Goal: Task Accomplishment & Management: Manage account settings

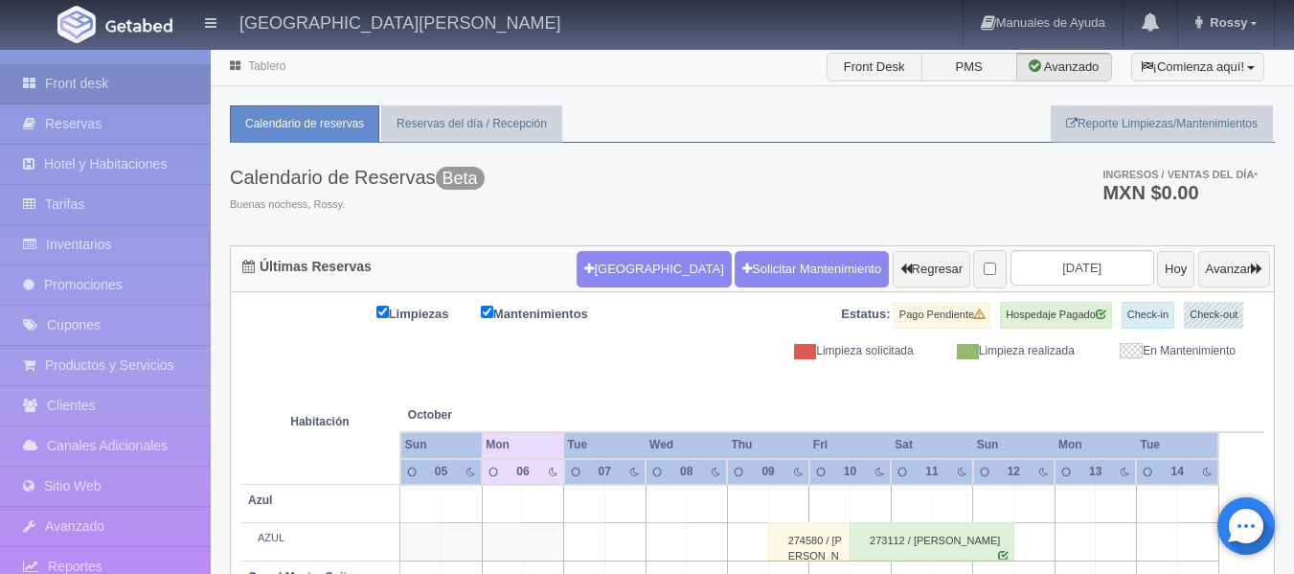
click at [114, 184] on li "Hotel y Habitaciones" at bounding box center [105, 165] width 211 height 40
click at [114, 202] on link "Tarifas" at bounding box center [105, 204] width 211 height 39
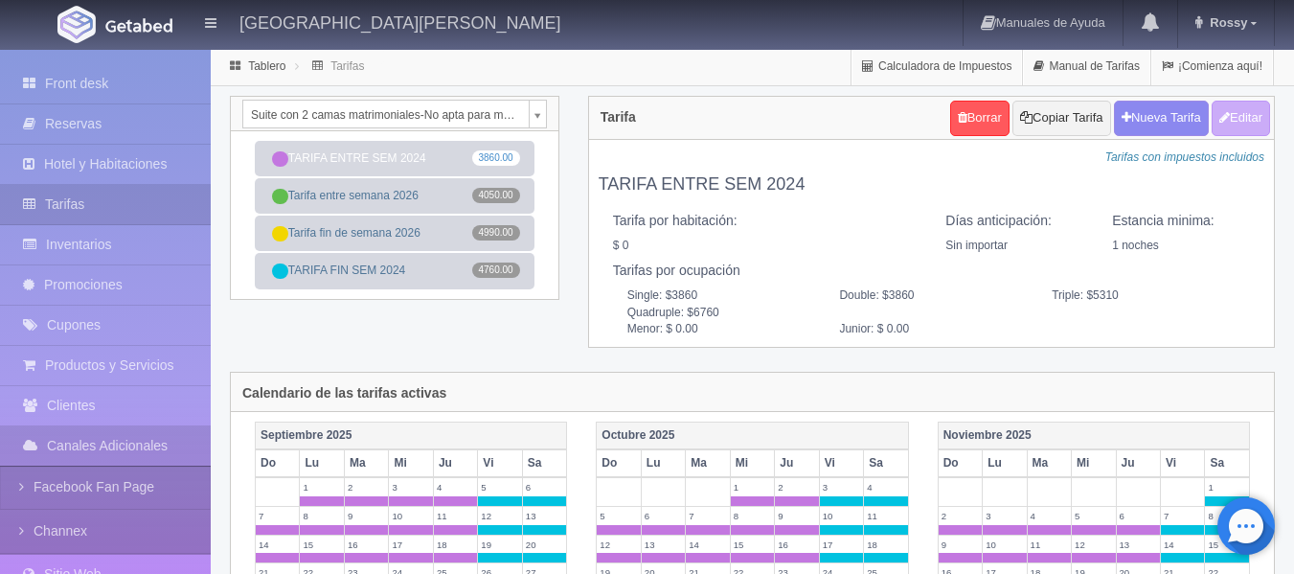
click at [548, 111] on div "Suite con 2 camas matrimoniales-No apta para menores Suite con 2 camas matrimon…" at bounding box center [395, 114] width 328 height 34
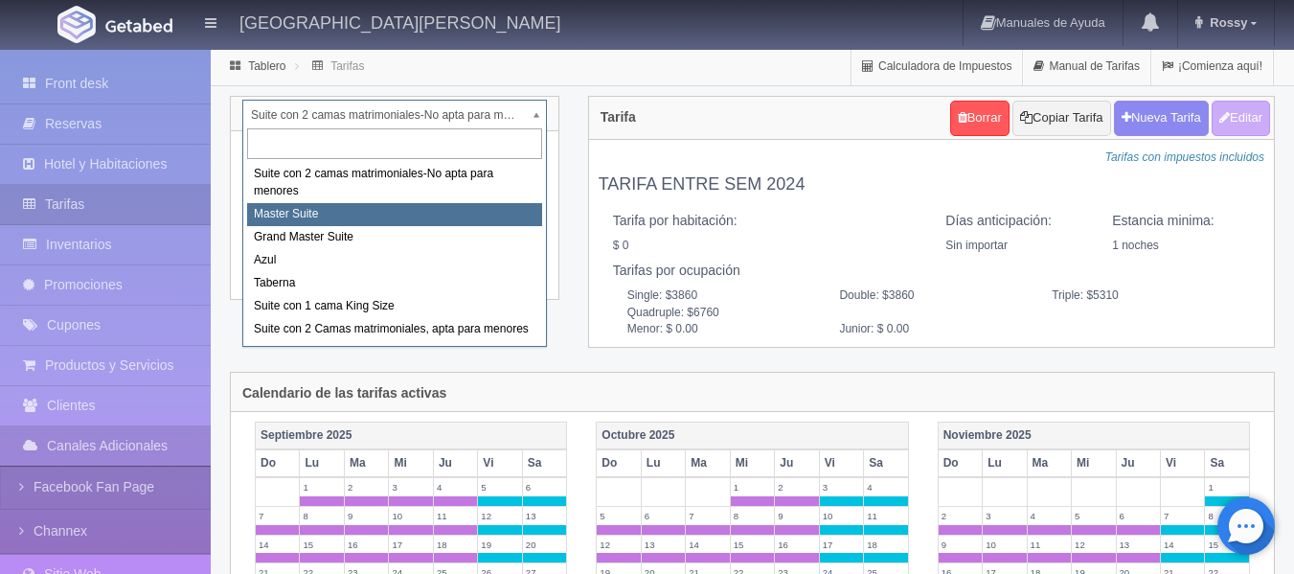
select select "1894"
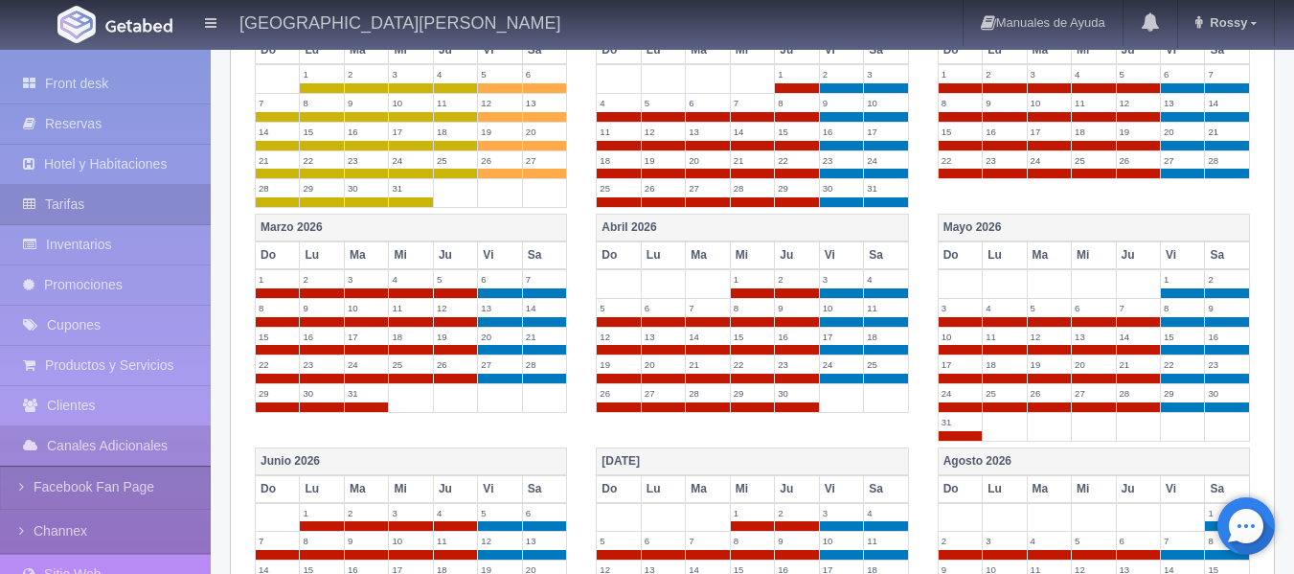
scroll to position [803, 0]
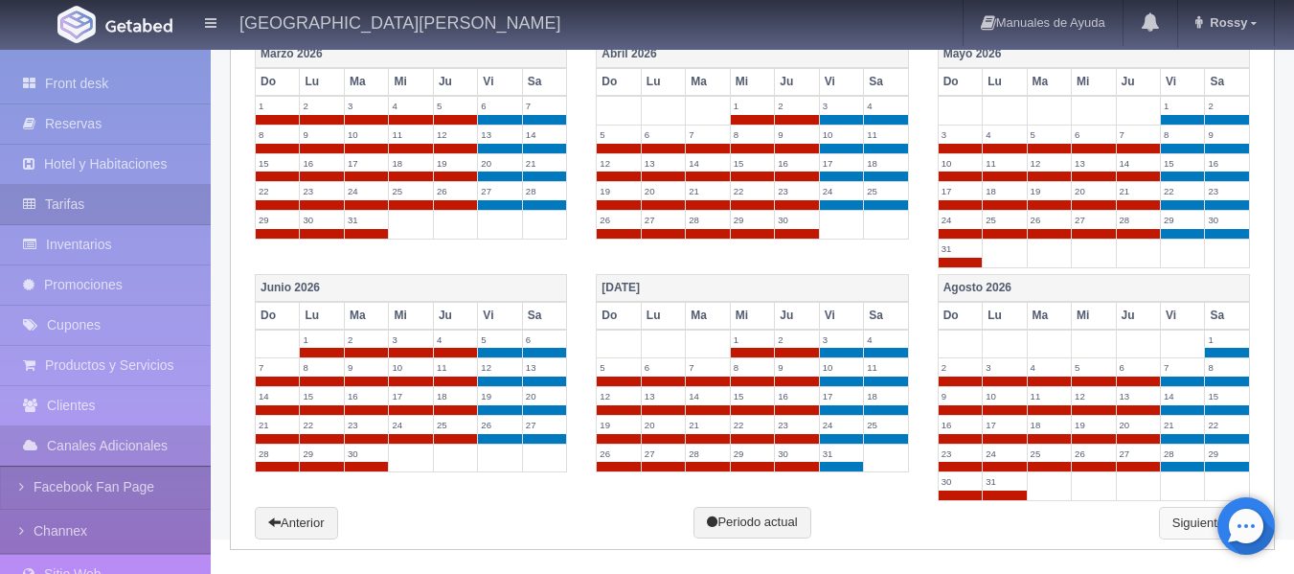
click at [1173, 527] on link "Siguiente" at bounding box center [1204, 523] width 91 height 33
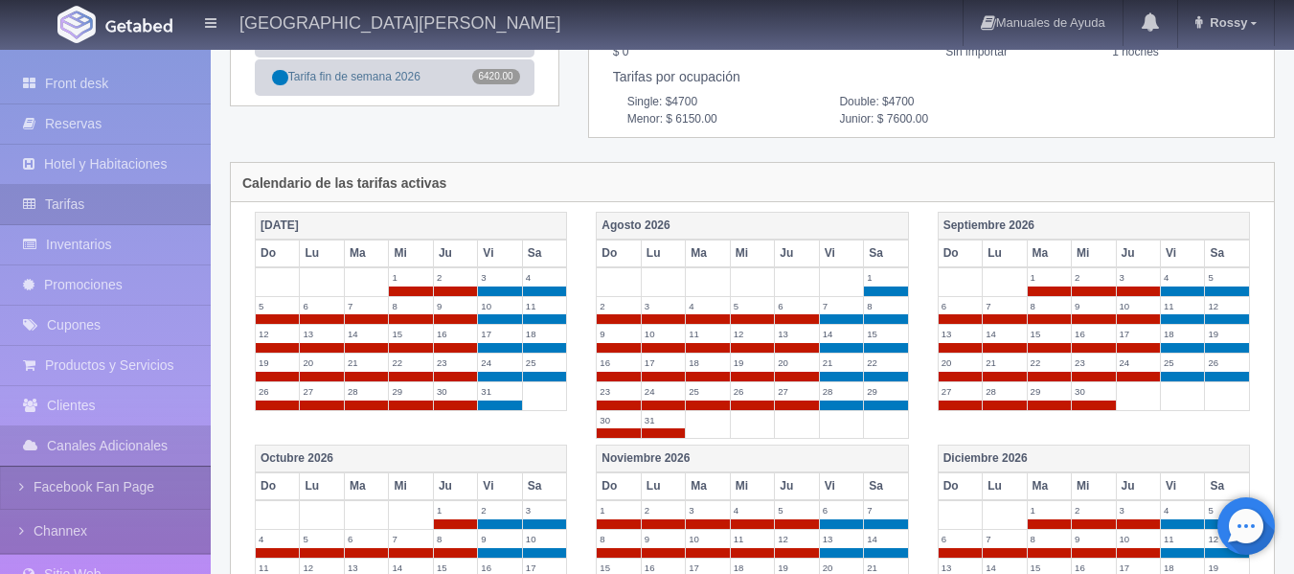
scroll to position [0, 0]
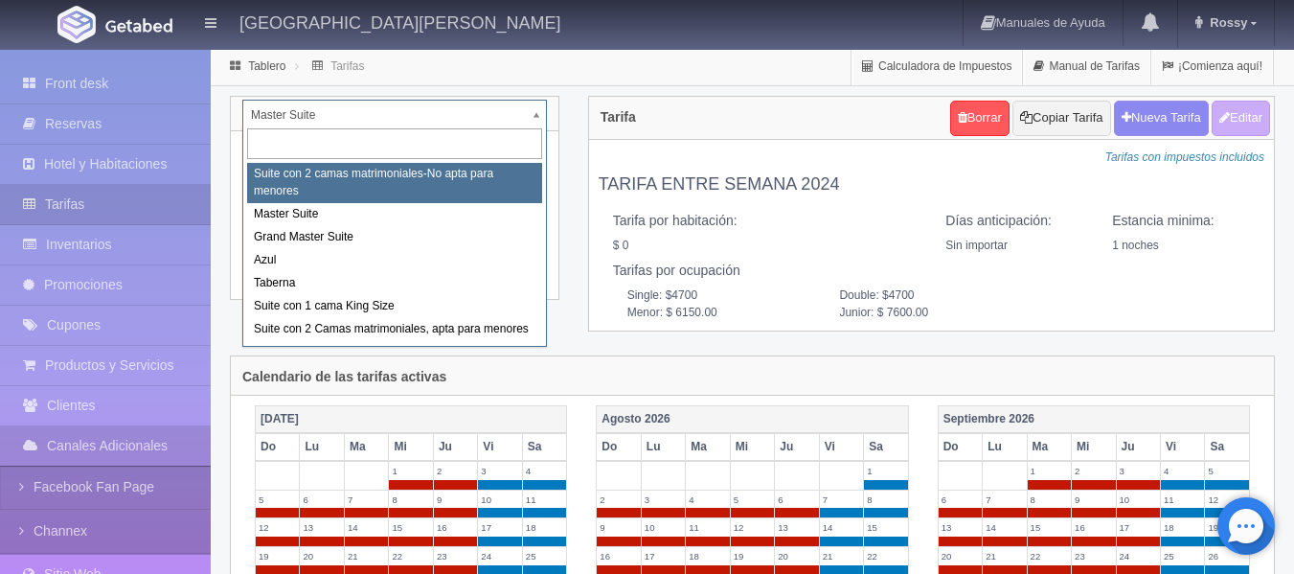
select select "1891"
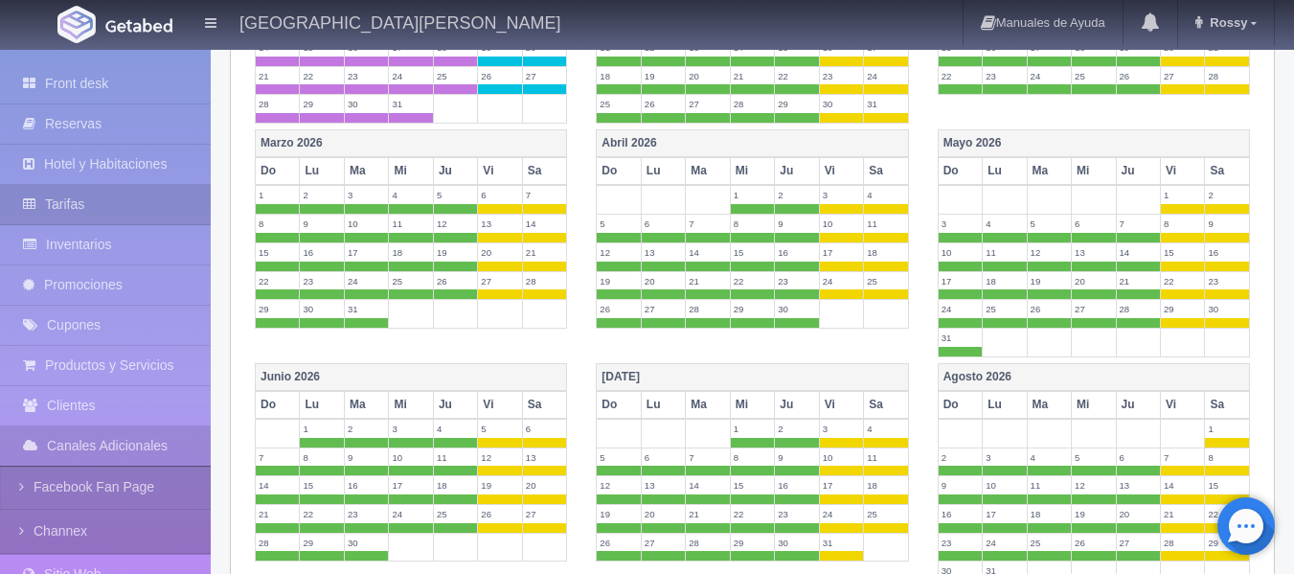
scroll to position [819, 0]
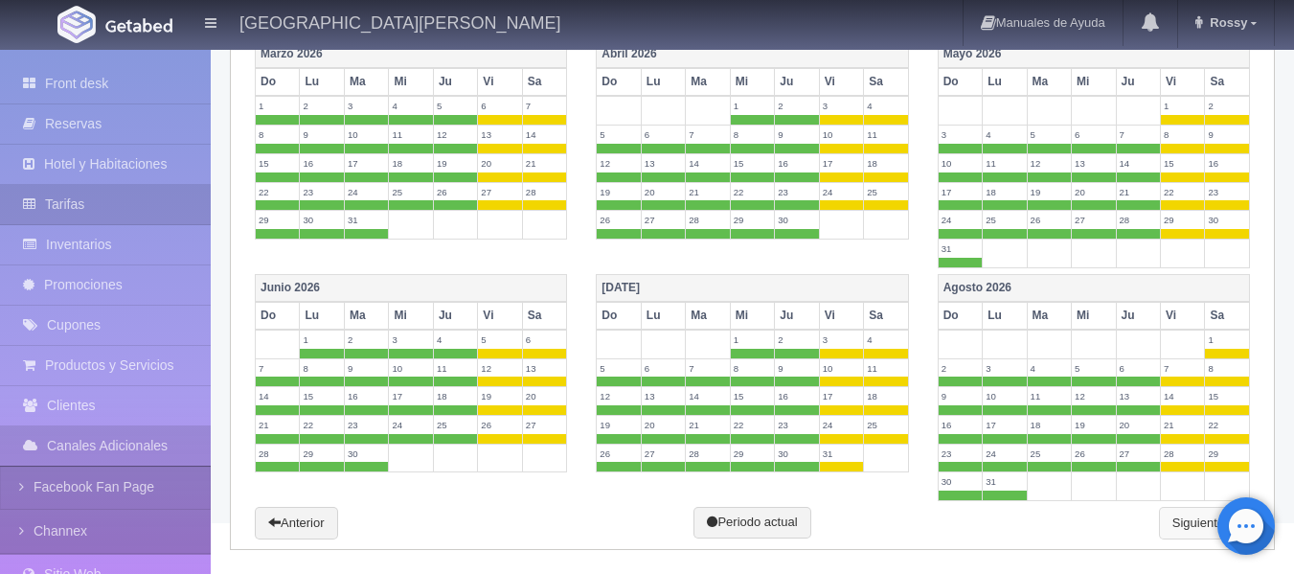
click at [1178, 514] on link "Siguiente" at bounding box center [1204, 523] width 91 height 33
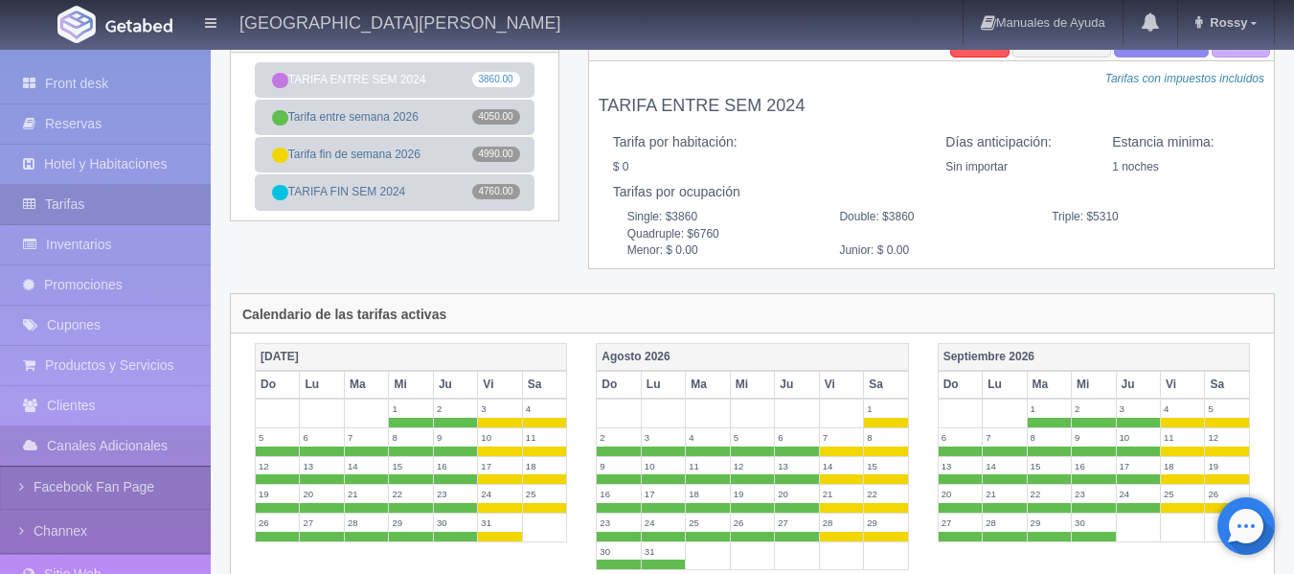
scroll to position [0, 0]
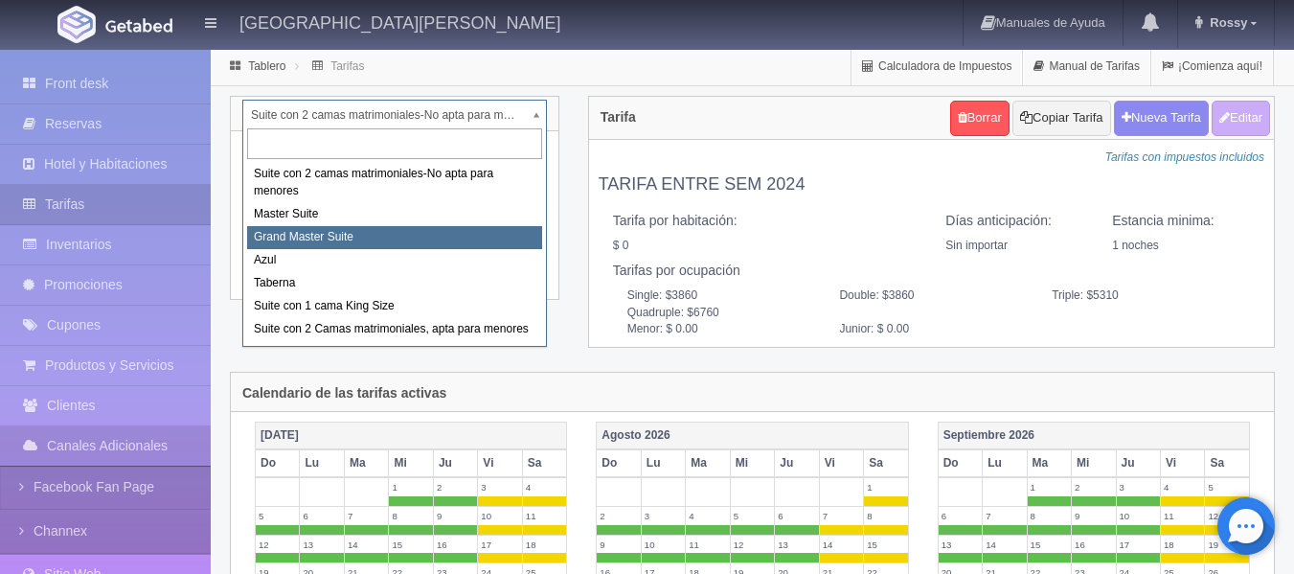
select select "1918"
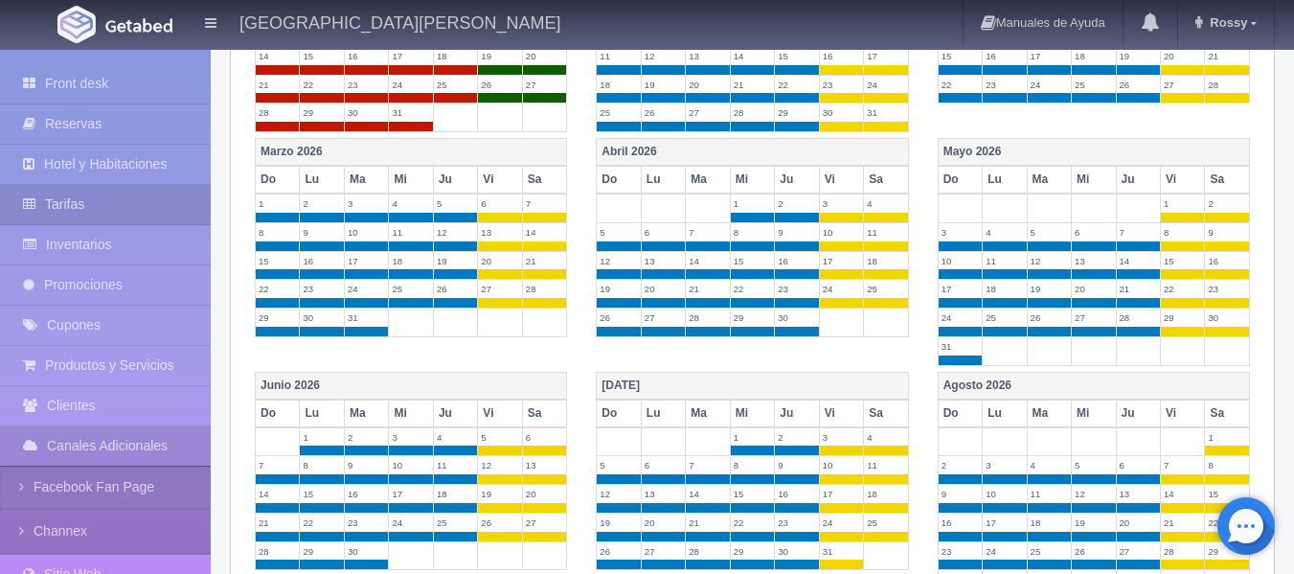
scroll to position [803, 0]
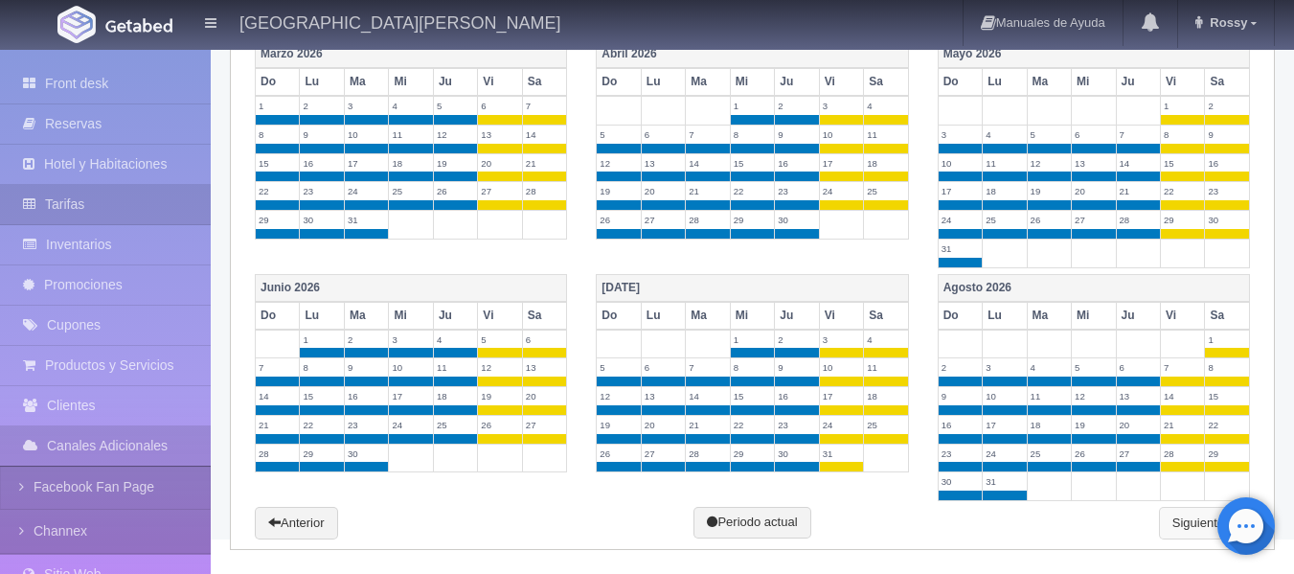
click at [1185, 524] on link "Siguiente" at bounding box center [1204, 523] width 91 height 33
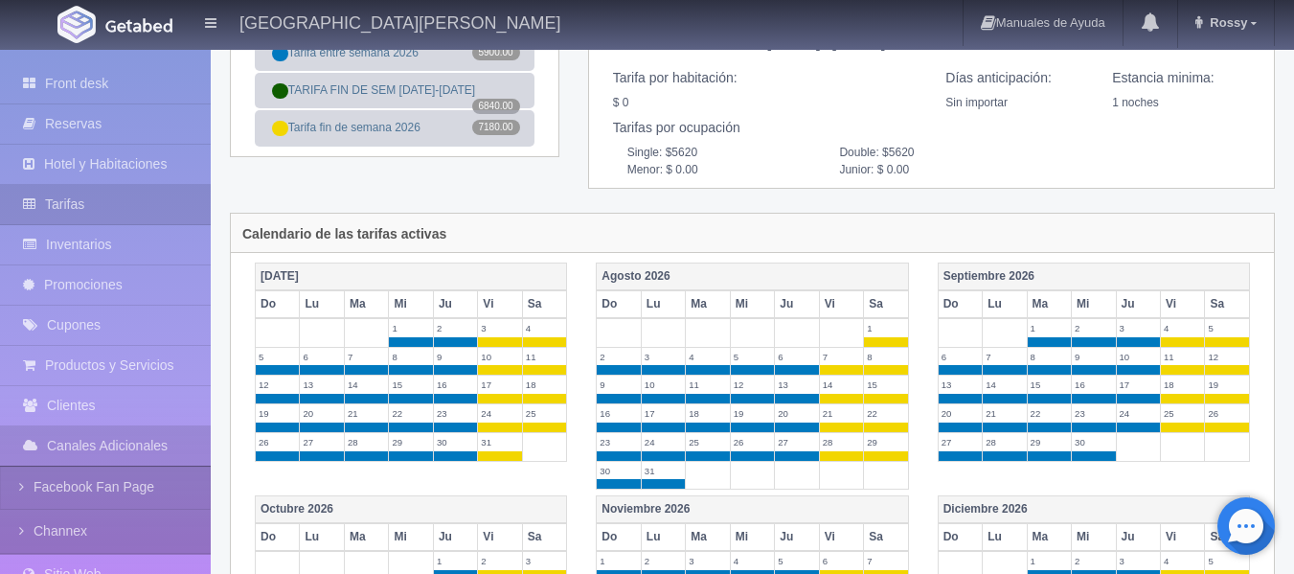
scroll to position [0, 0]
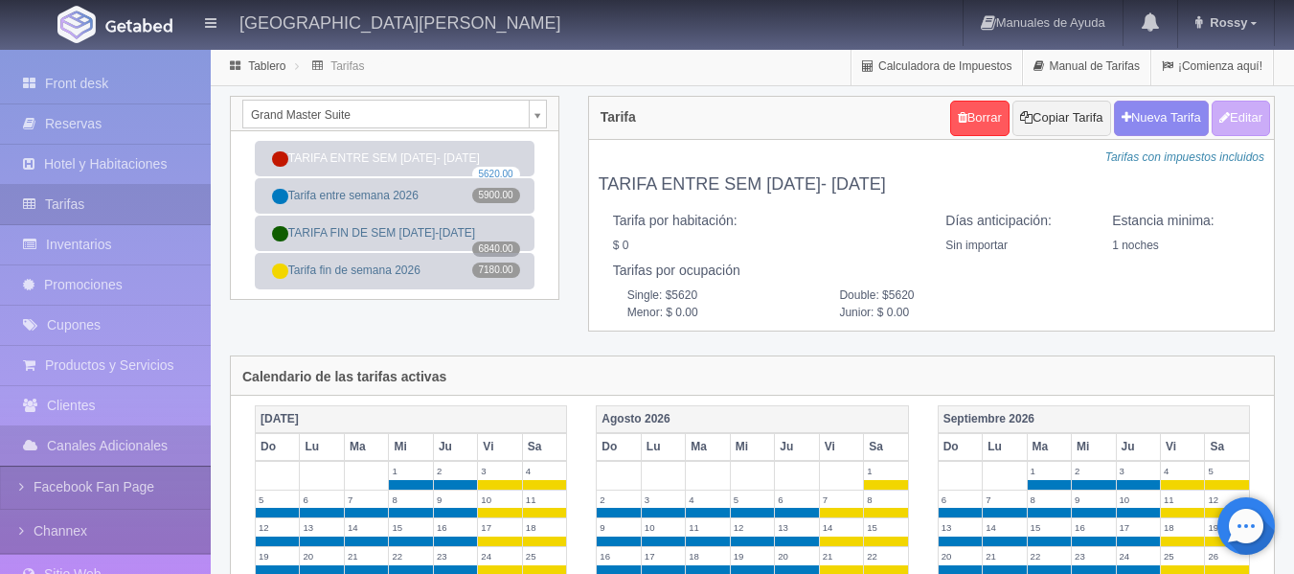
click at [549, 124] on div "Grand Master Suite Suite con 2 camas matrimoniales-No apta para menores Master …" at bounding box center [395, 114] width 328 height 34
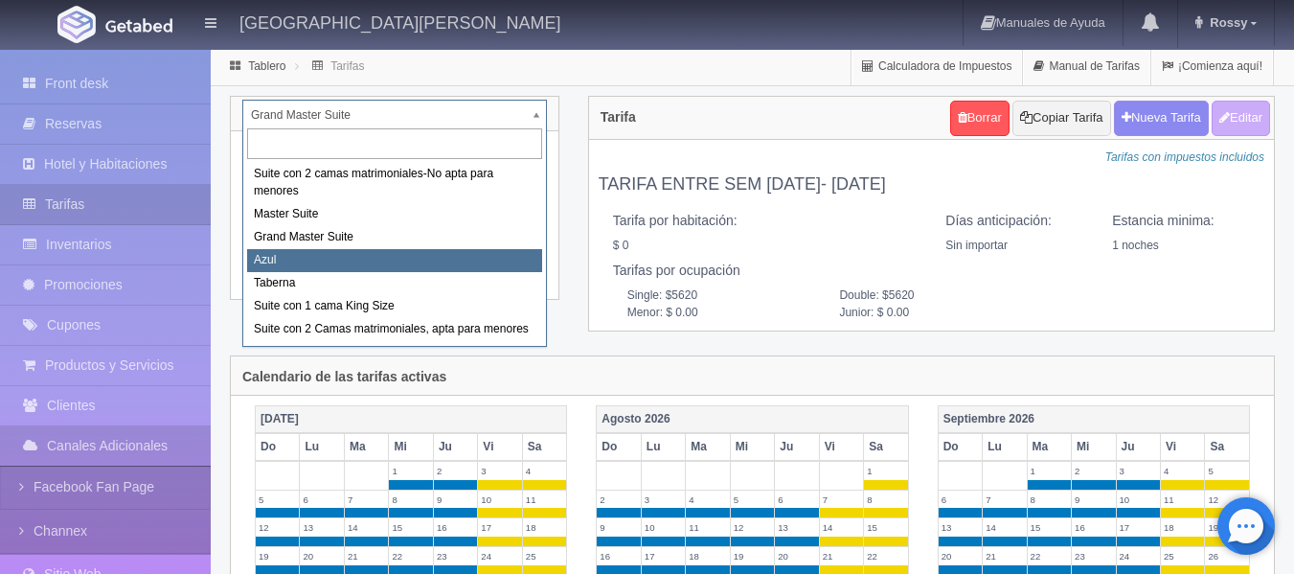
select select "1919"
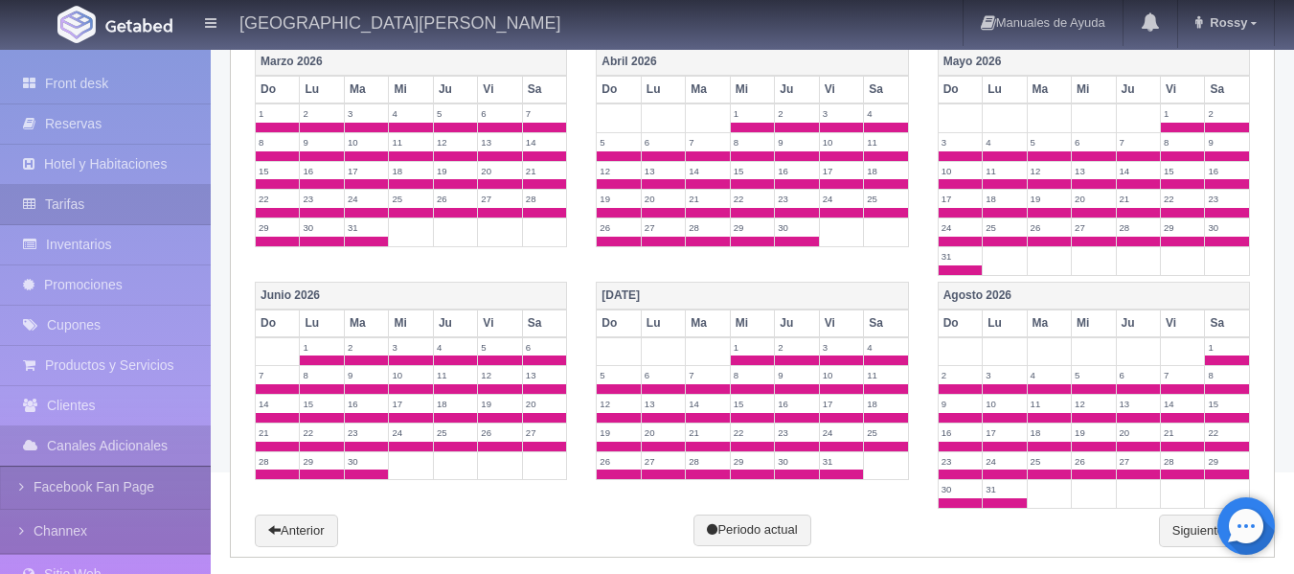
scroll to position [803, 0]
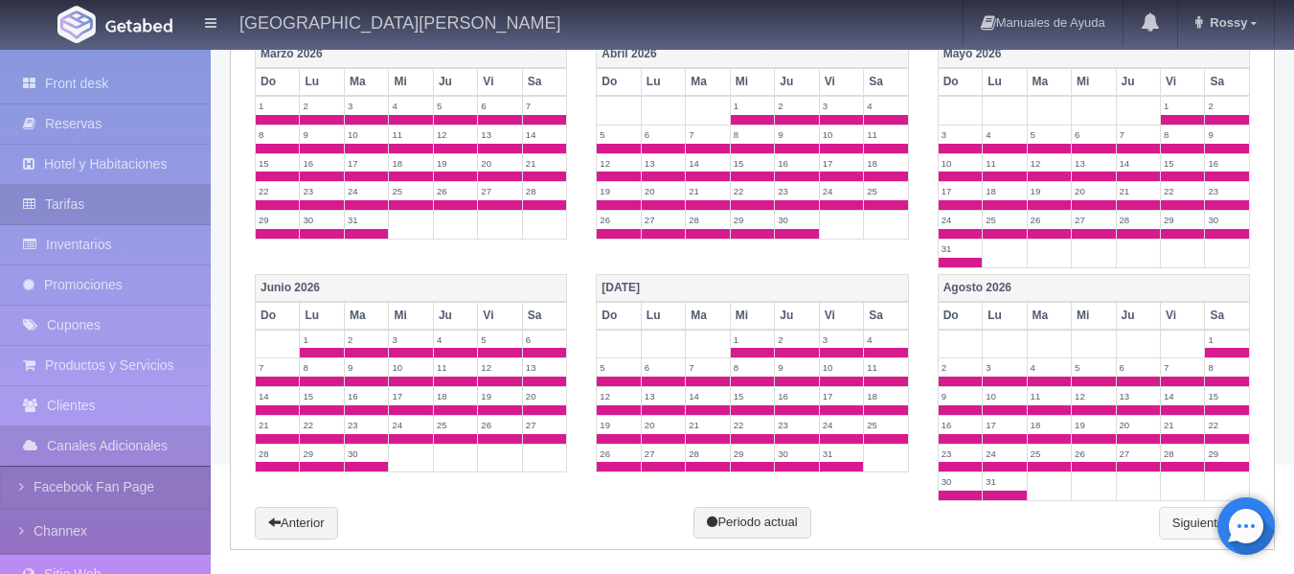
click at [1195, 529] on link "Siguiente" at bounding box center [1204, 523] width 91 height 33
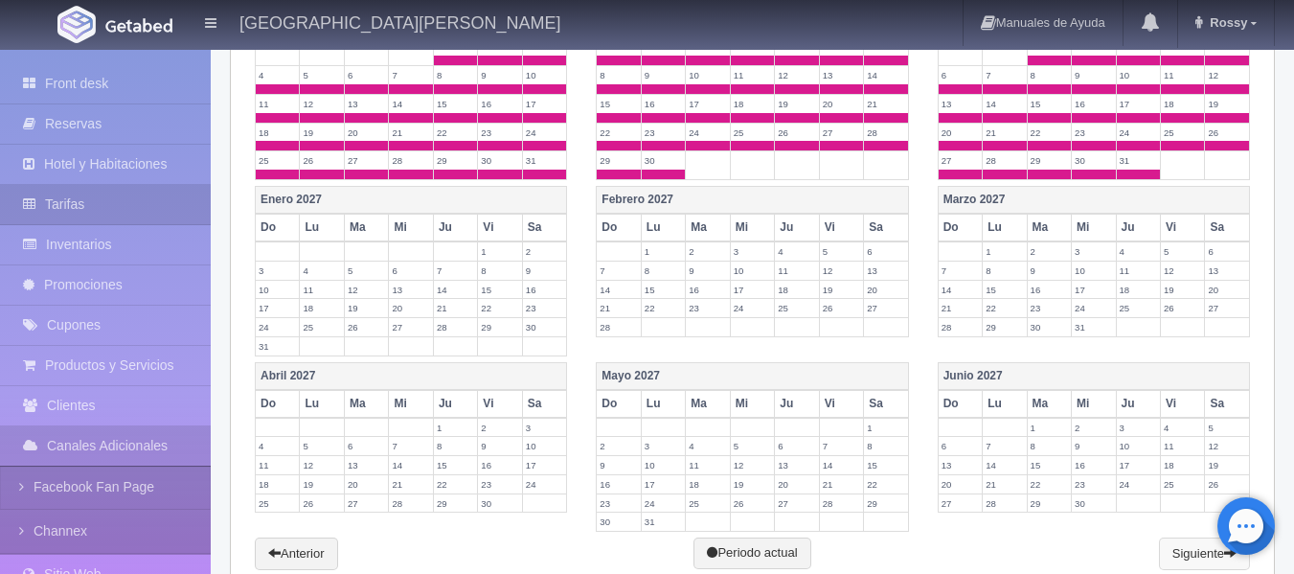
scroll to position [693, 0]
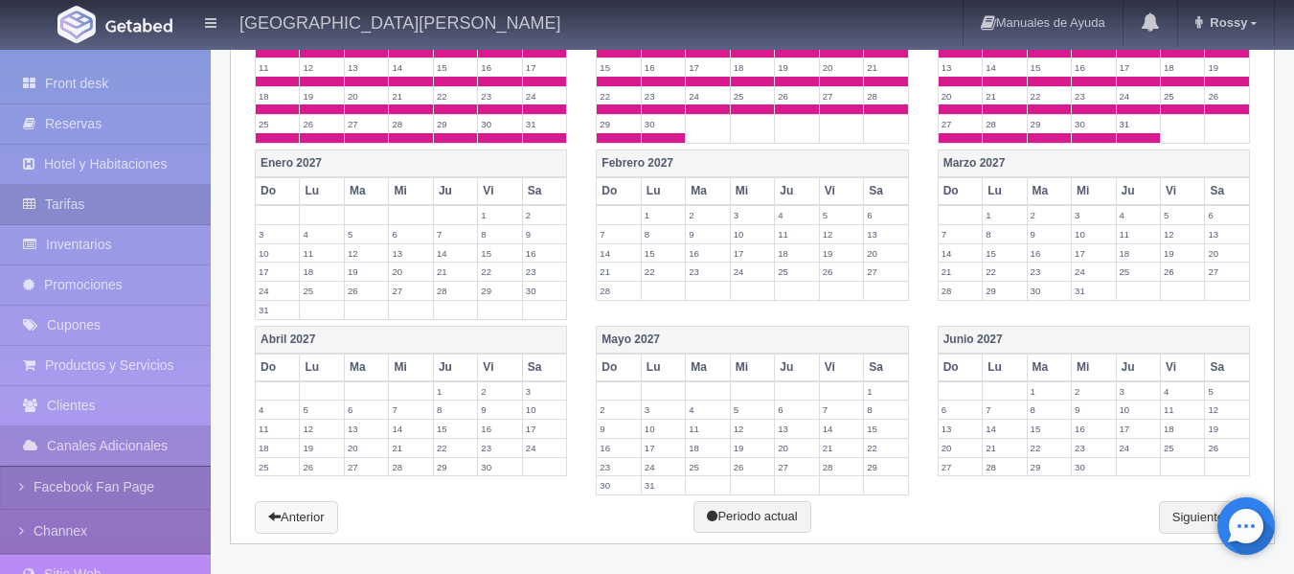
click at [304, 515] on link "Anterior" at bounding box center [296, 517] width 83 height 33
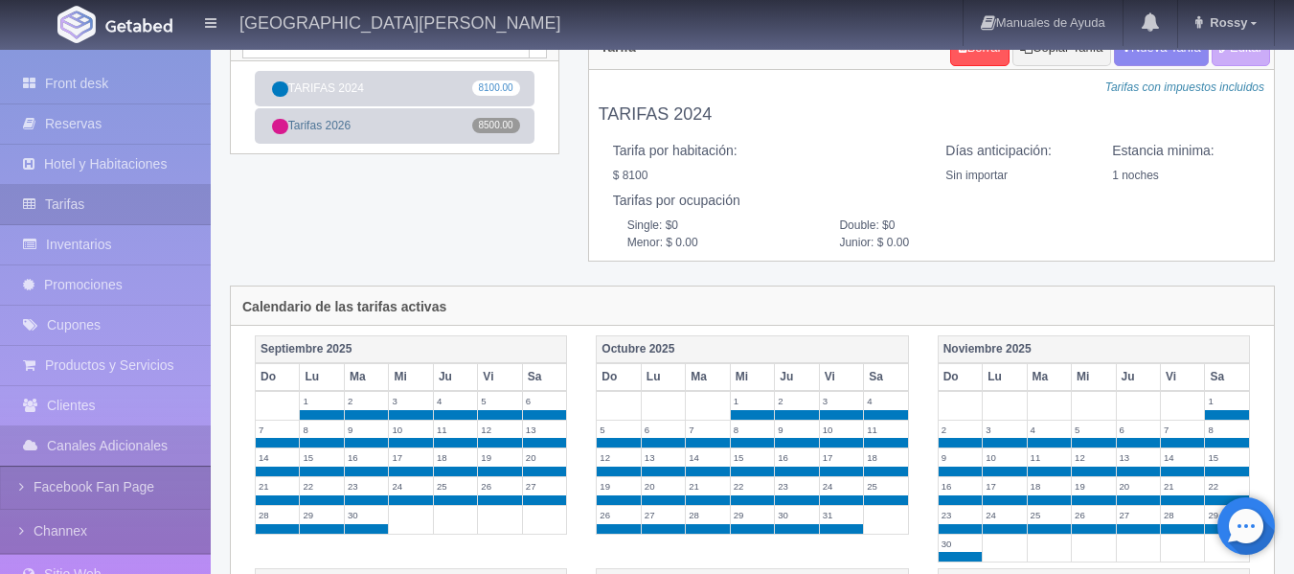
scroll to position [0, 0]
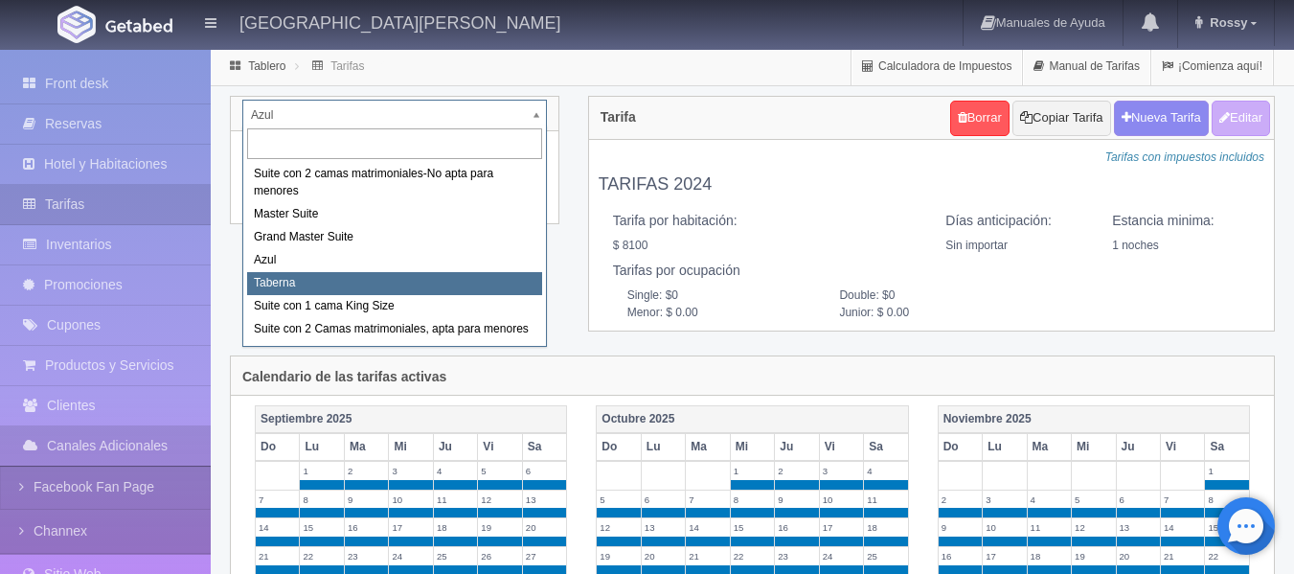
select select "1920"
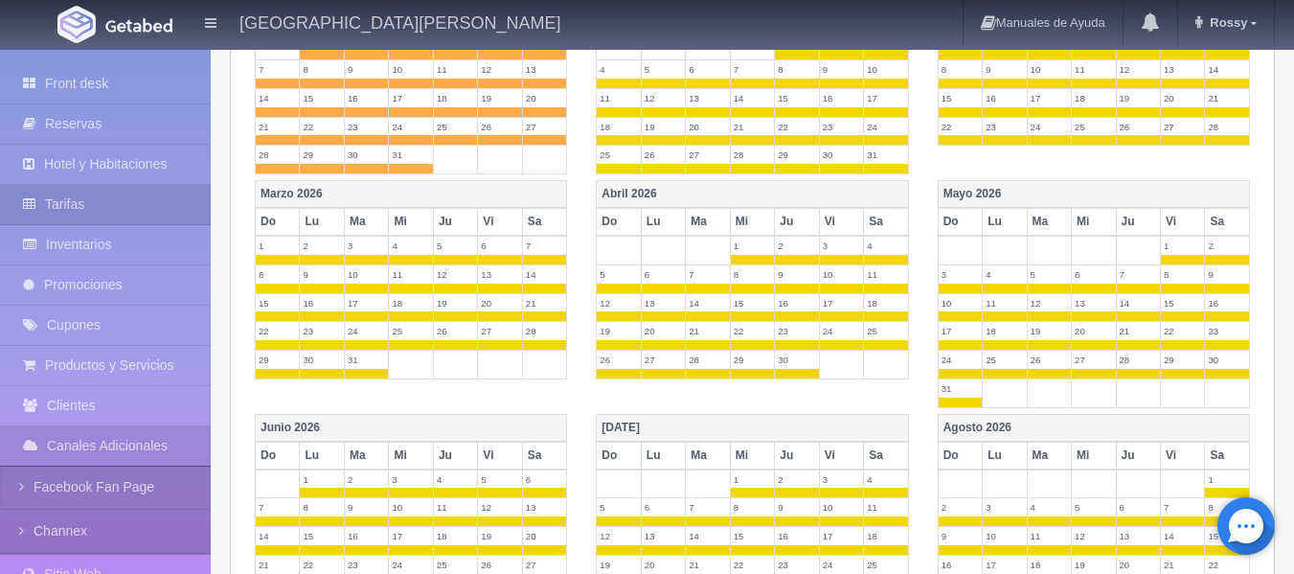
scroll to position [803, 0]
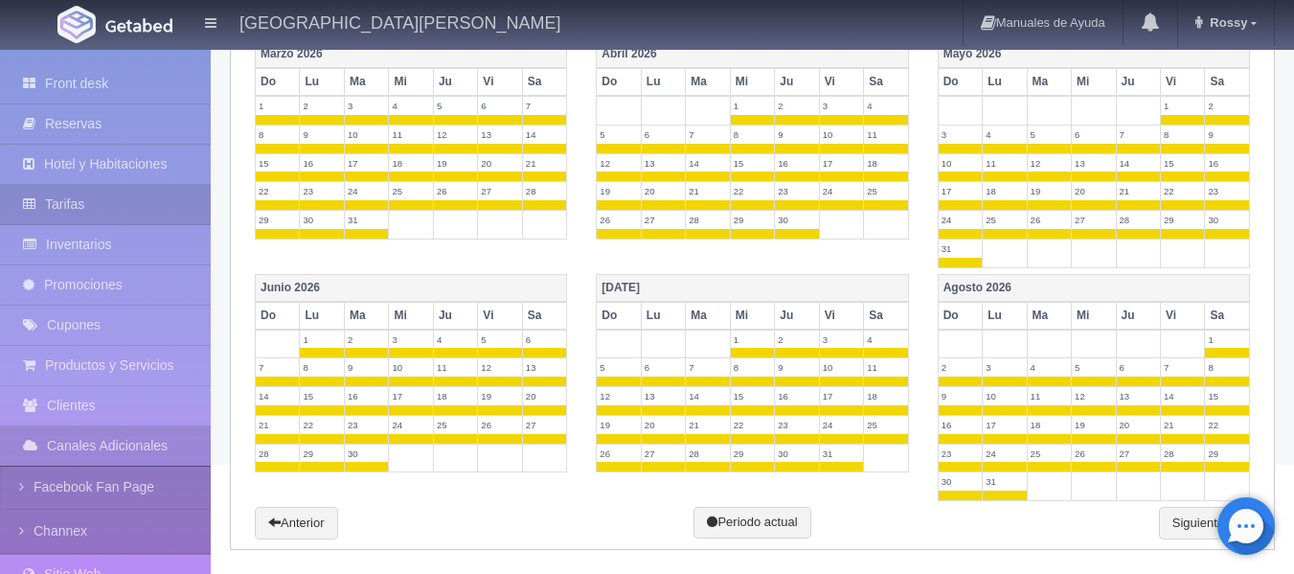
click at [1191, 540] on div "[DATE] Do Lu Ma Mi Ju Vi Sa 1 2 3 4 5 6 7 8 9 10 11 12 13 14 15 16 17 18 19 20 …" at bounding box center [752, 71] width 1043 height 956
click at [1188, 524] on link "Siguiente" at bounding box center [1204, 523] width 91 height 33
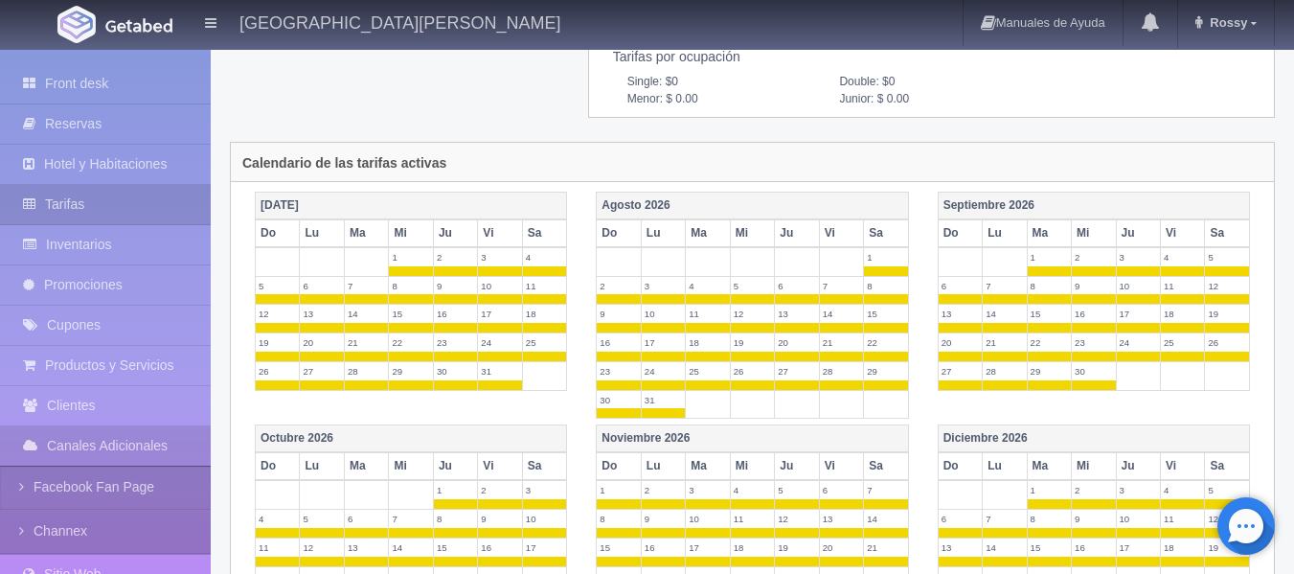
scroll to position [0, 0]
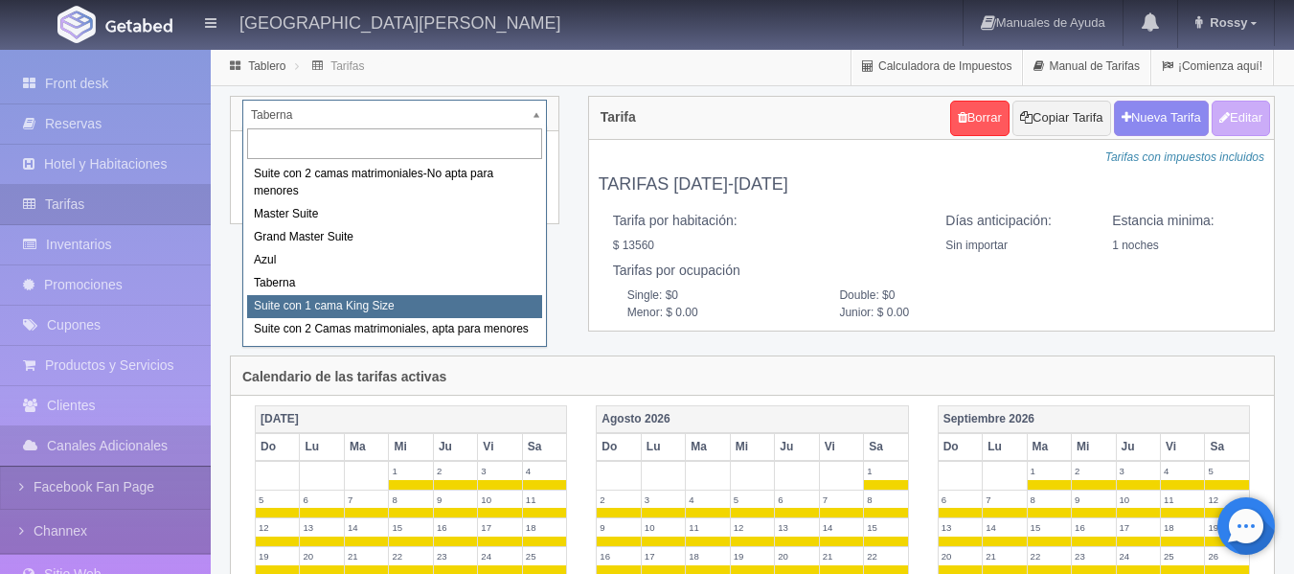
select select "1921"
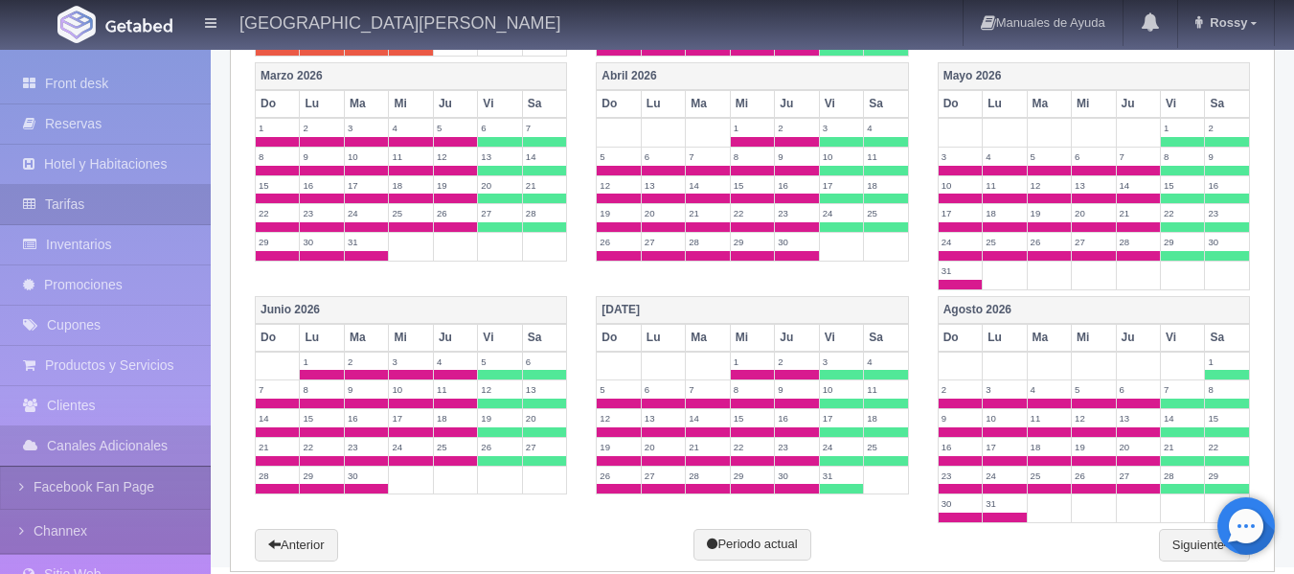
scroll to position [803, 0]
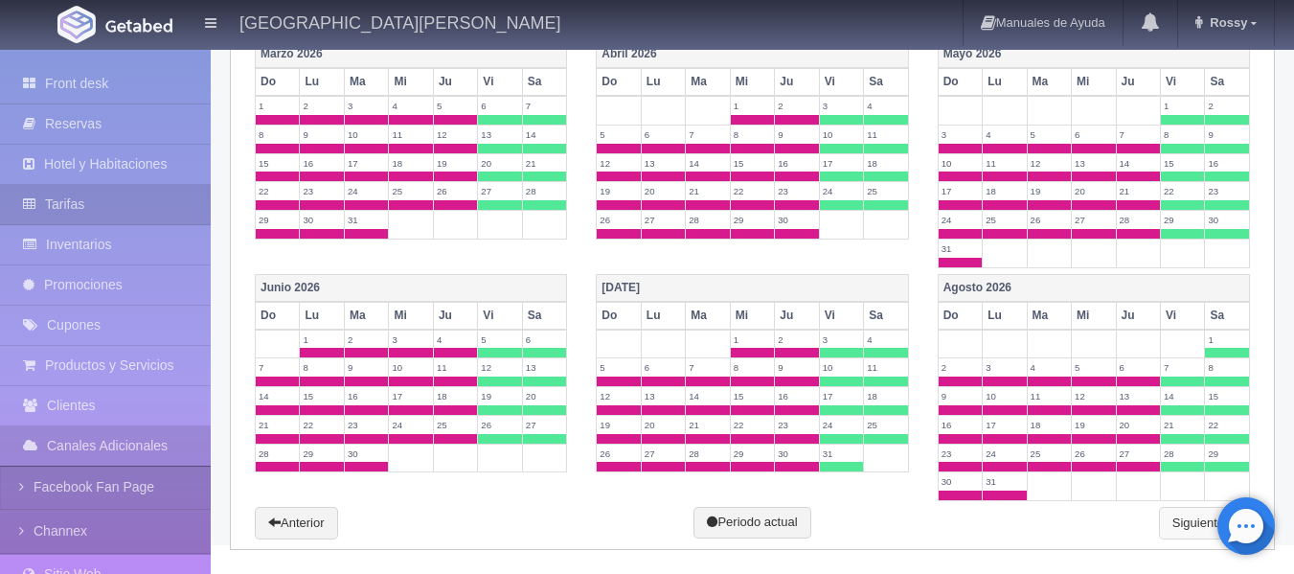
click at [1195, 519] on link "Siguiente" at bounding box center [1204, 523] width 91 height 33
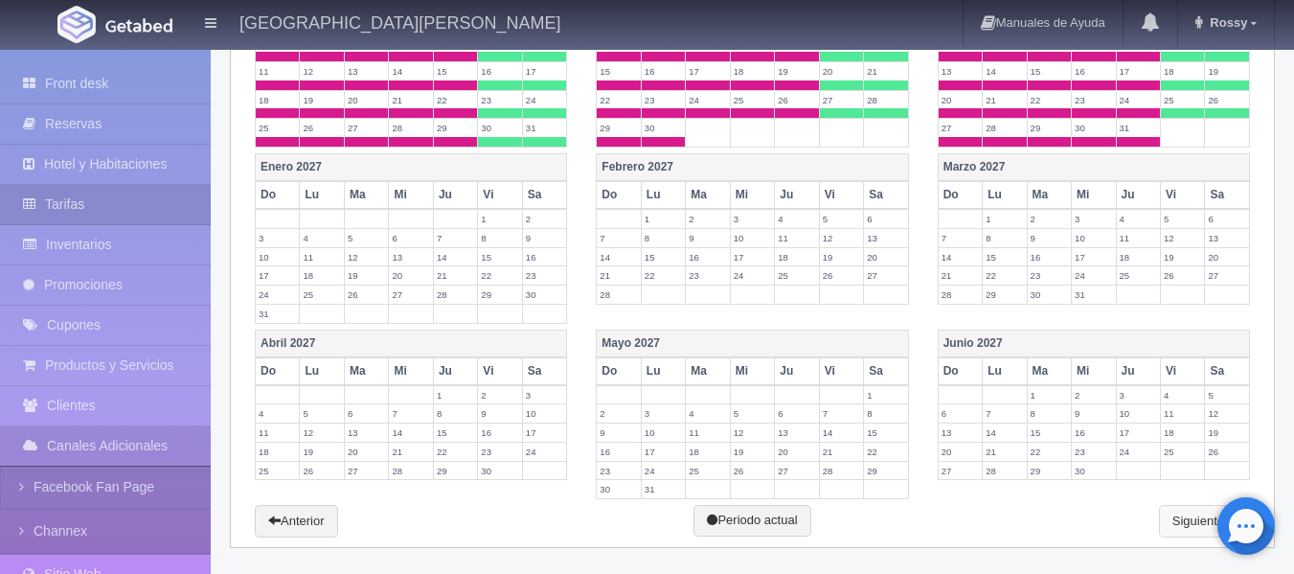
scroll to position [694, 0]
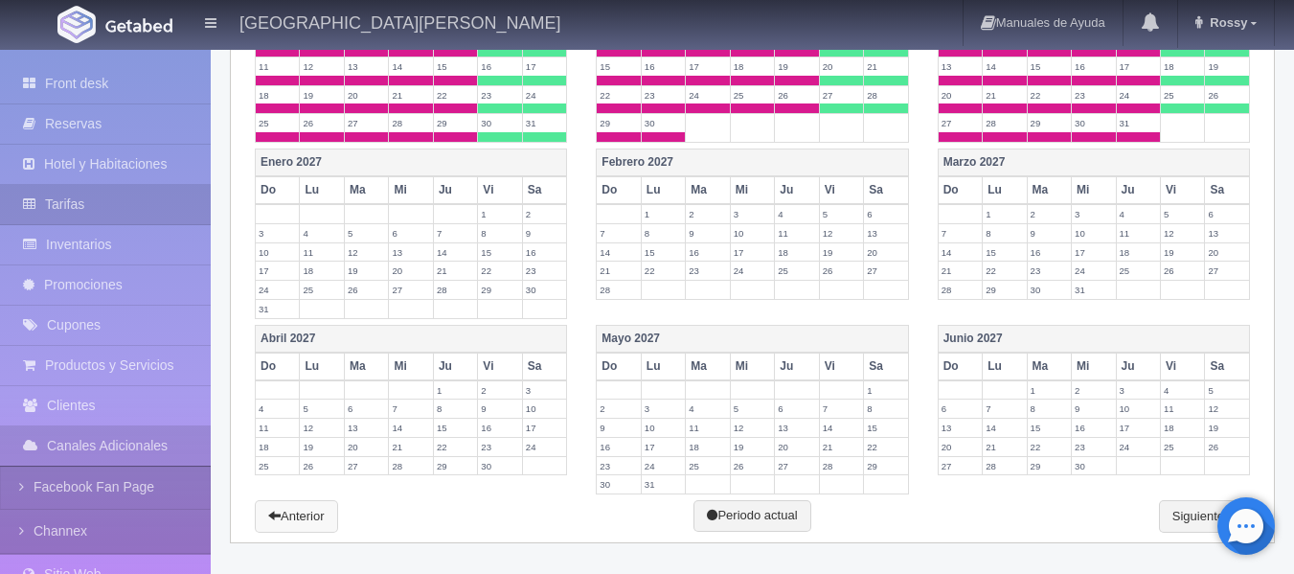
click at [291, 531] on link "Anterior" at bounding box center [296, 516] width 83 height 33
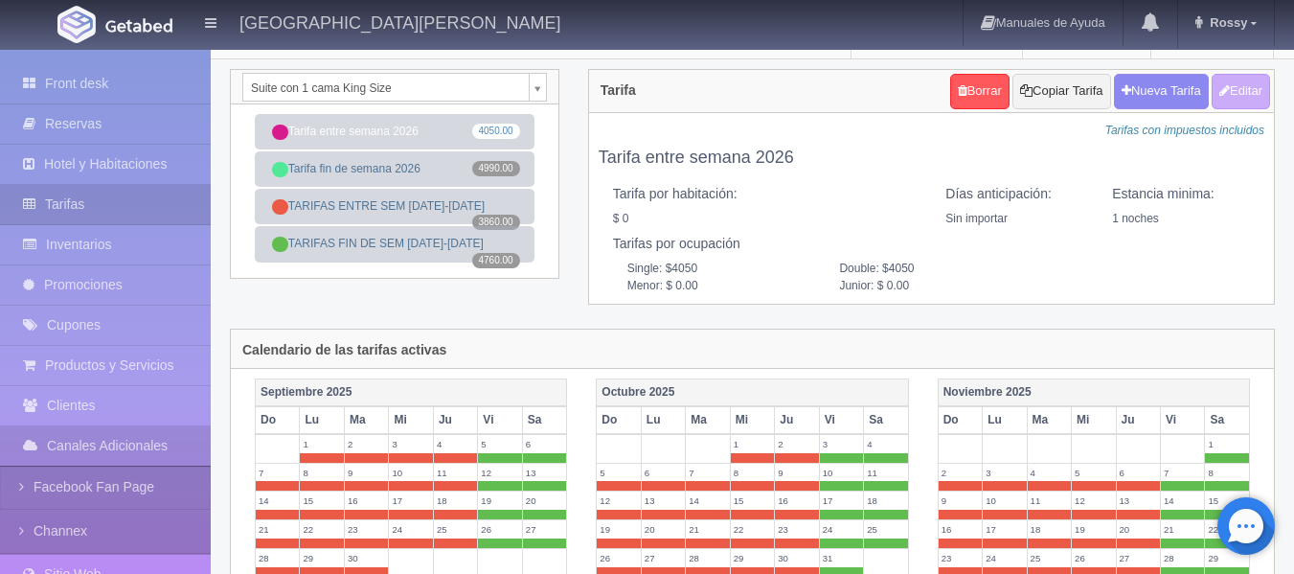
scroll to position [0, 0]
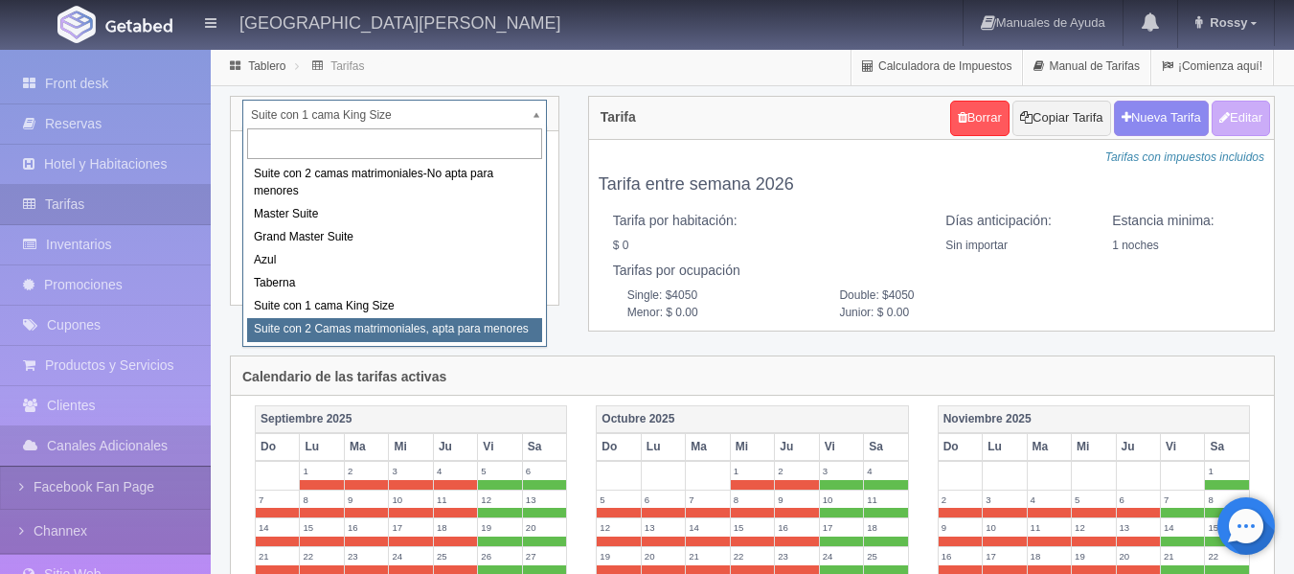
select select "1983"
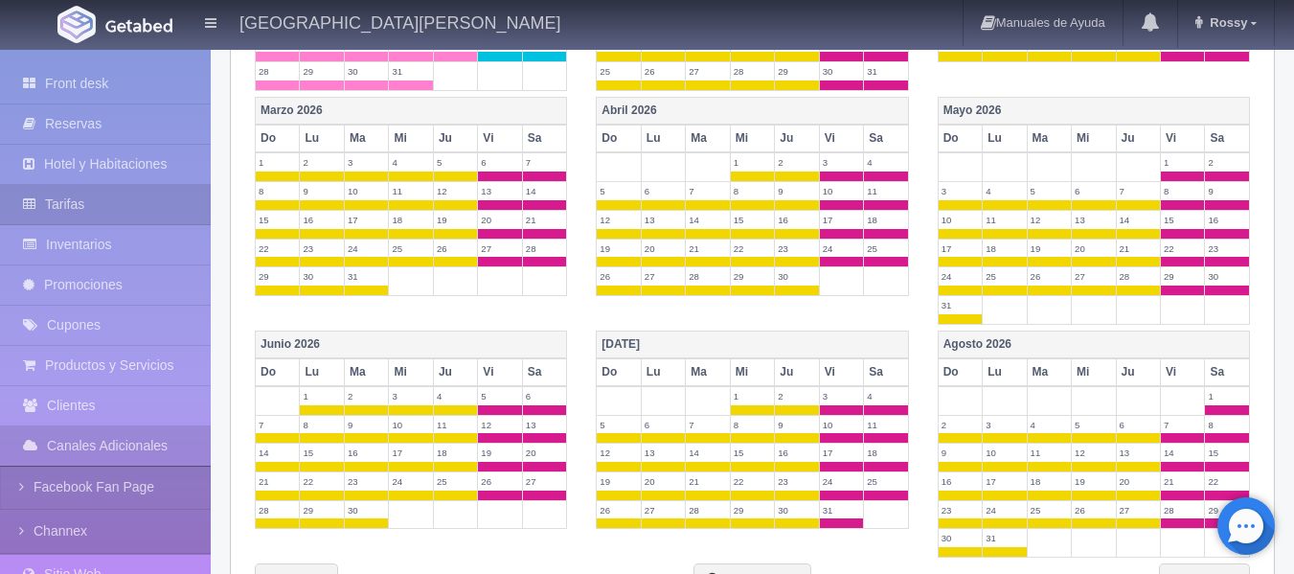
scroll to position [819, 0]
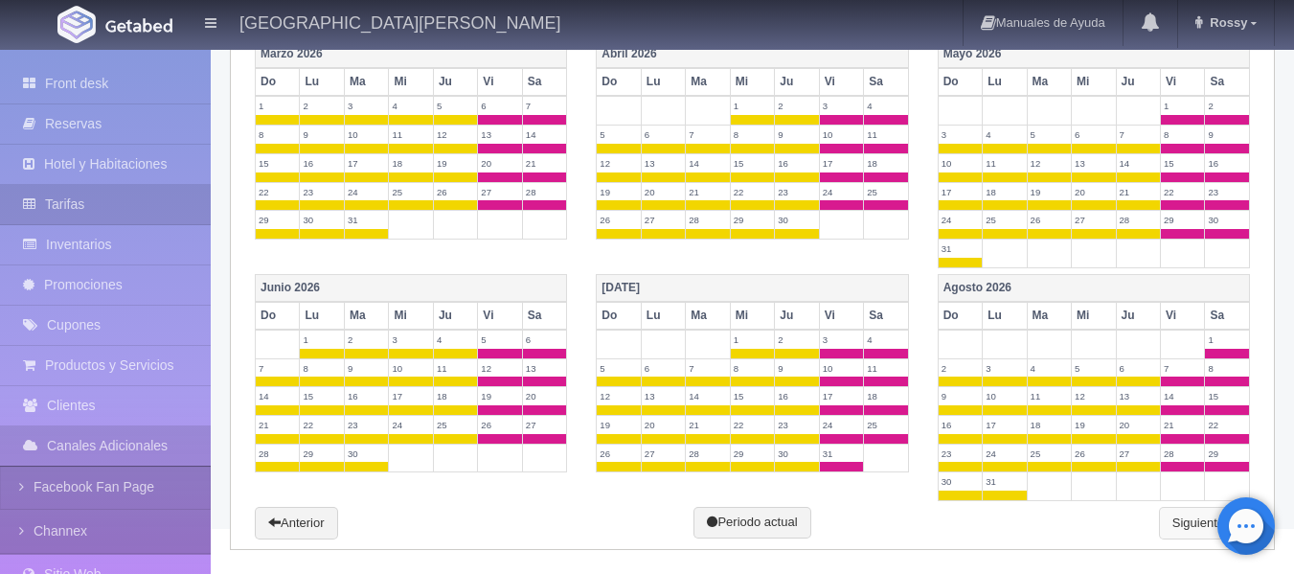
click at [1192, 523] on link "Siguiente" at bounding box center [1204, 523] width 91 height 33
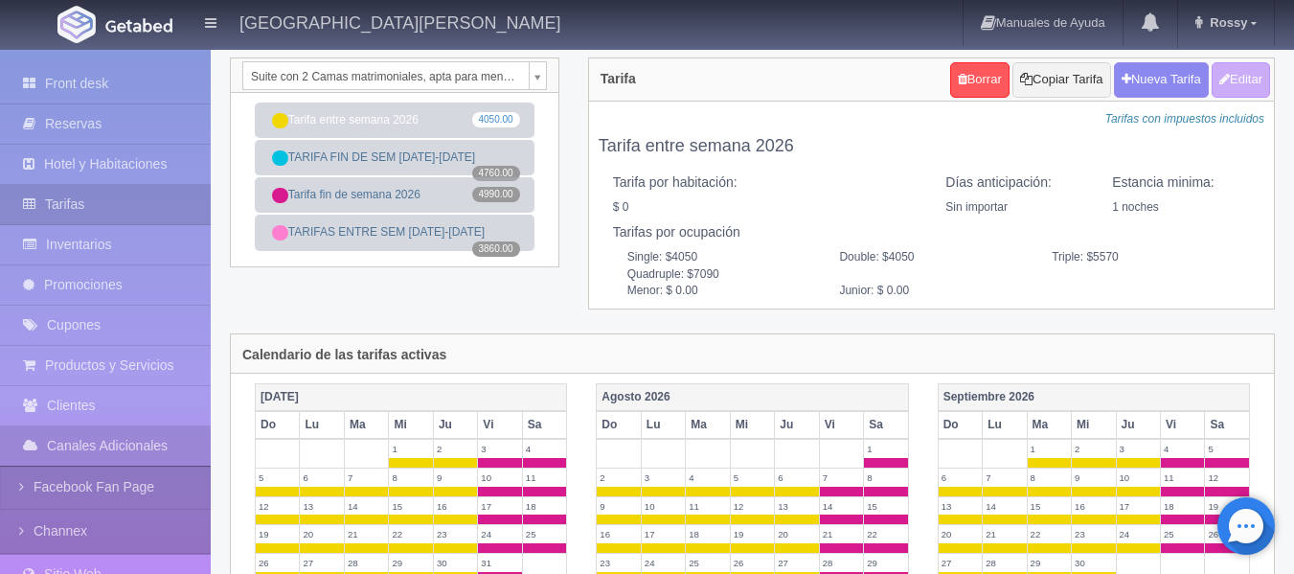
scroll to position [0, 0]
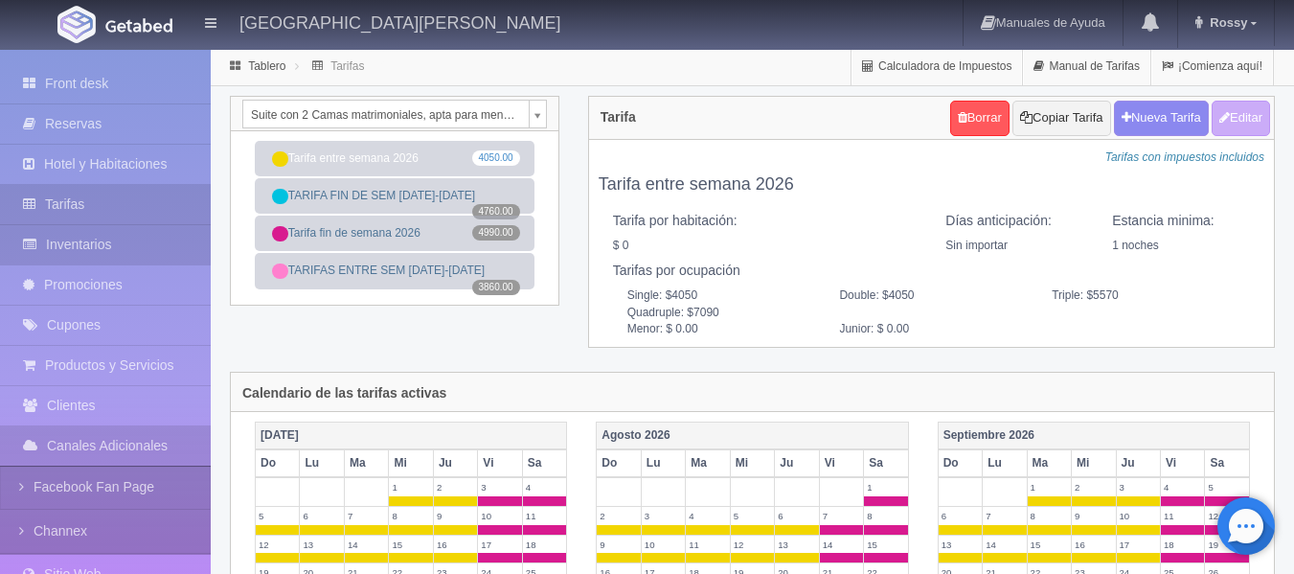
click at [128, 241] on link "Inventarios" at bounding box center [105, 244] width 211 height 39
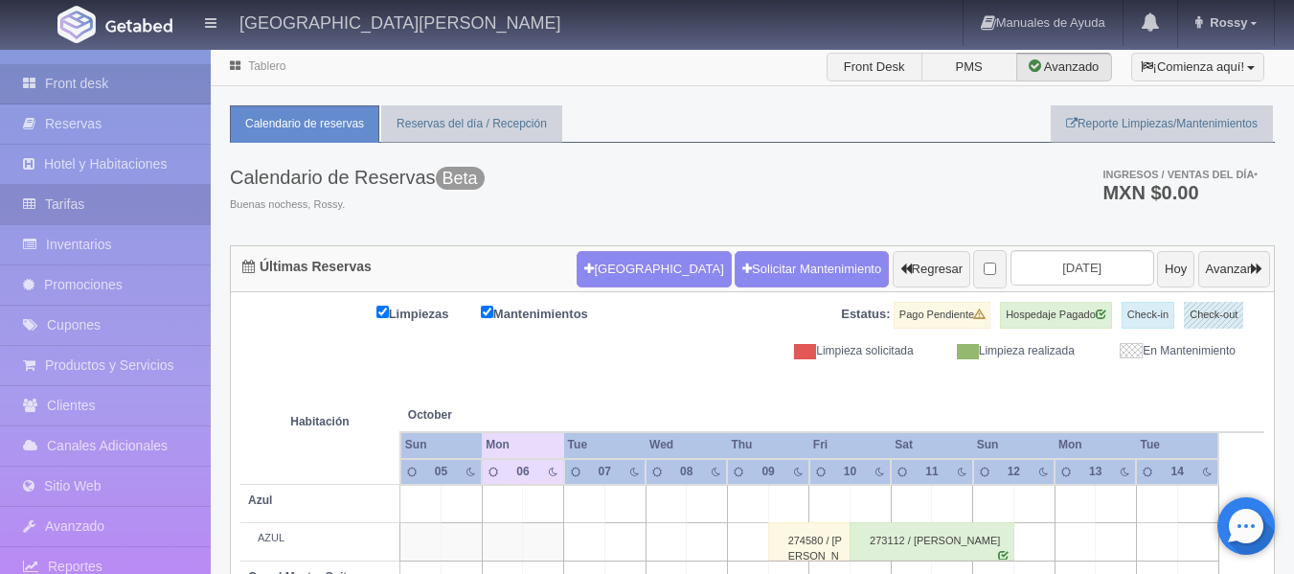
click at [113, 208] on link "Tarifas" at bounding box center [105, 204] width 211 height 39
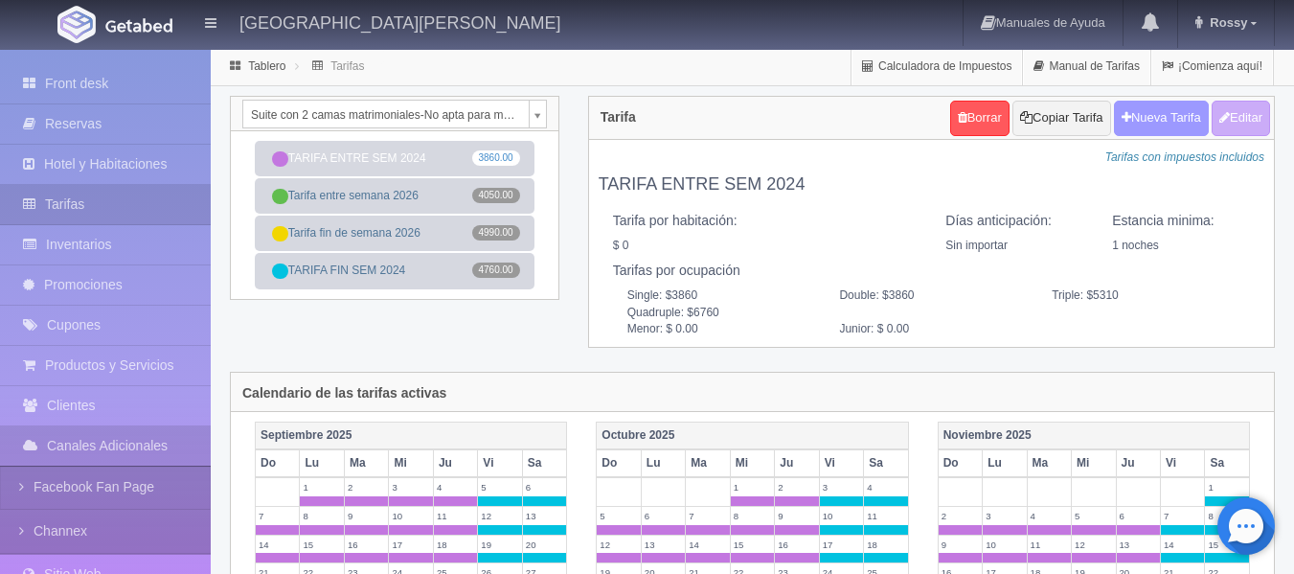
click at [1167, 130] on button "Nueva Tarifa" at bounding box center [1161, 118] width 95 height 35
select select
checkbox input "true"
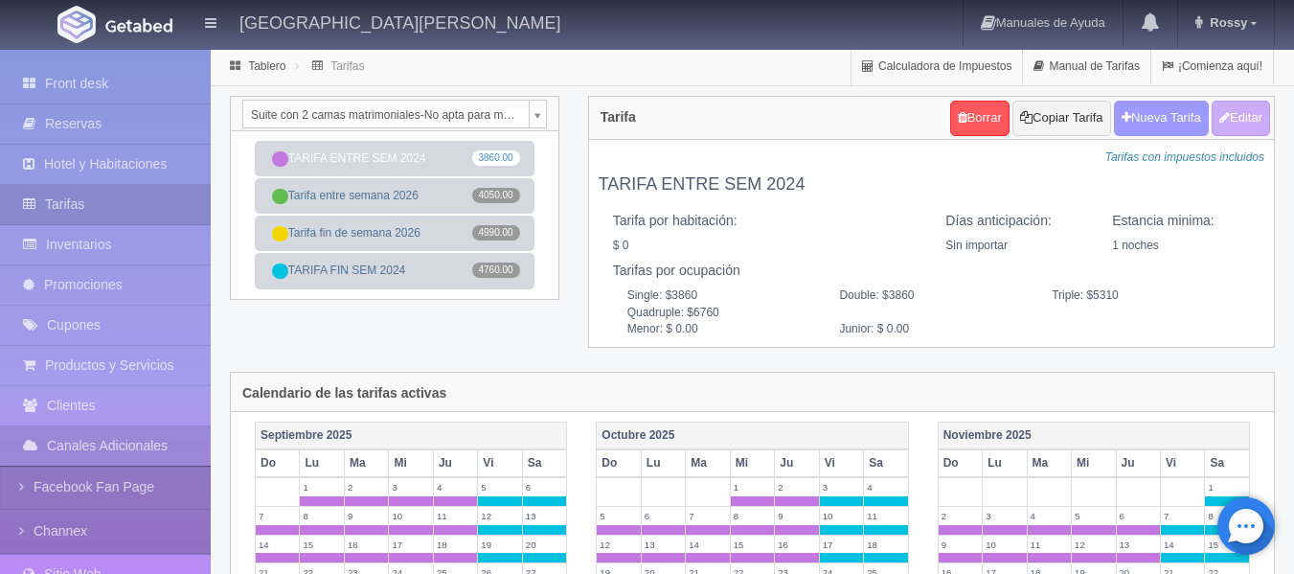
checkbox input "true"
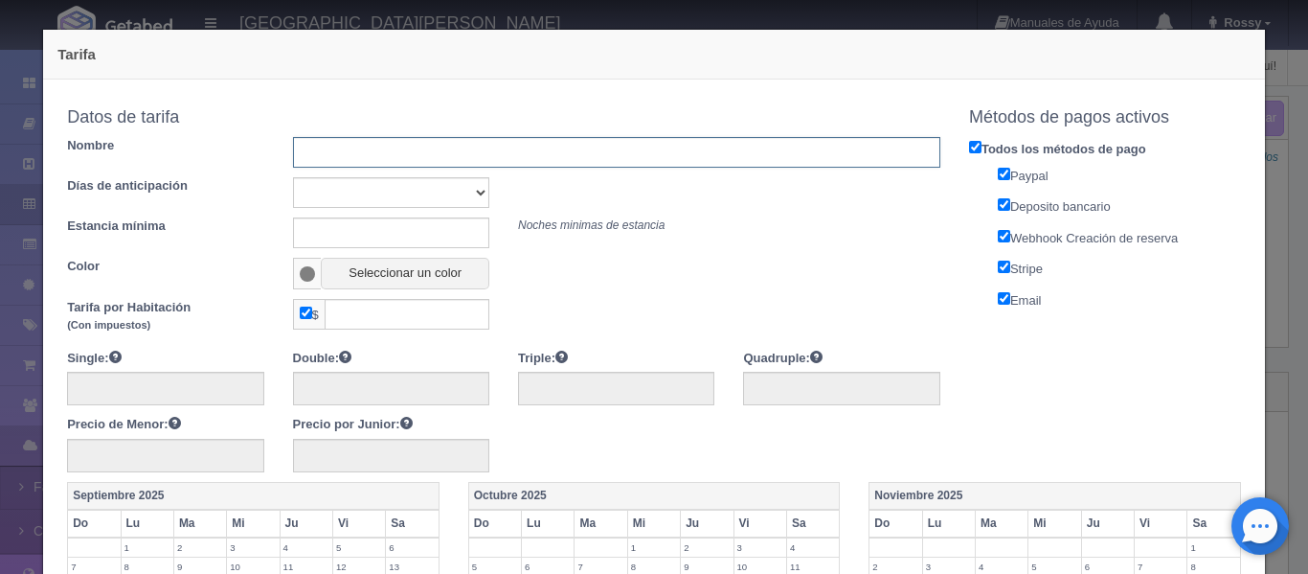
click at [316, 147] on input "text" at bounding box center [616, 152] width 647 height 31
type input "Fin de año 2025"
click at [468, 191] on select "Sin importar 1 2 3 4 5 6 7 8 9 10" at bounding box center [391, 192] width 196 height 31
select select "0"
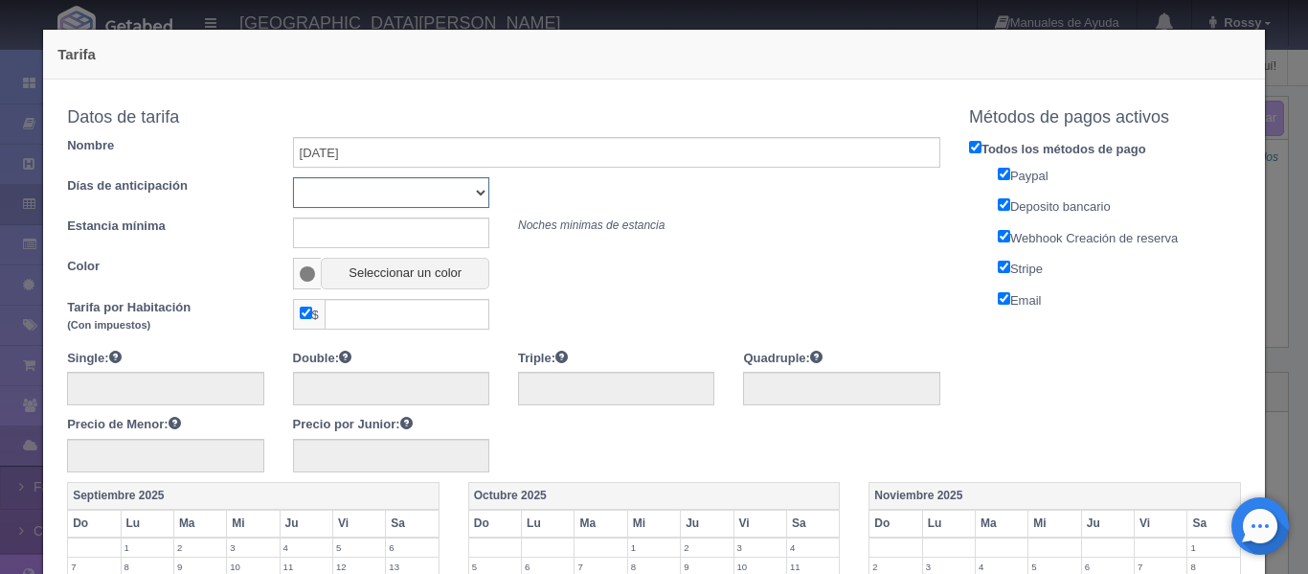
click at [293, 177] on select "Sin importar 1 2 3 4 5 6 7 8 9 10" at bounding box center [391, 192] width 196 height 31
click at [370, 229] on input "text" at bounding box center [391, 232] width 196 height 31
type input "1"
click at [304, 281] on span at bounding box center [308, 273] width 16 height 15
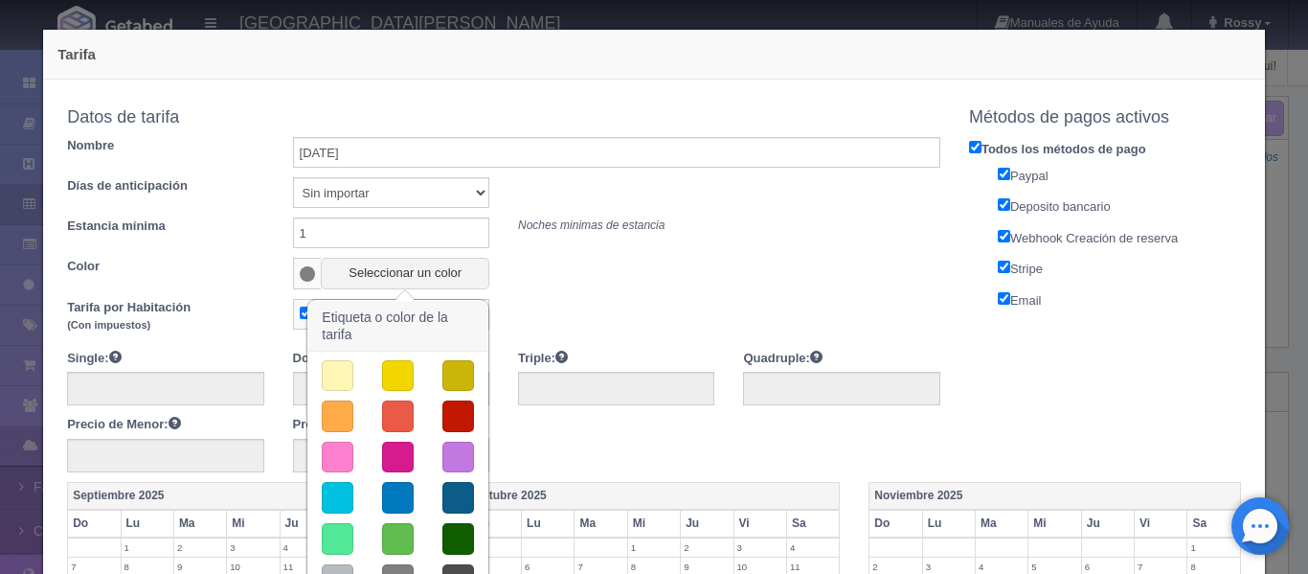
click at [461, 414] on button "button" at bounding box center [458, 416] width 32 height 32
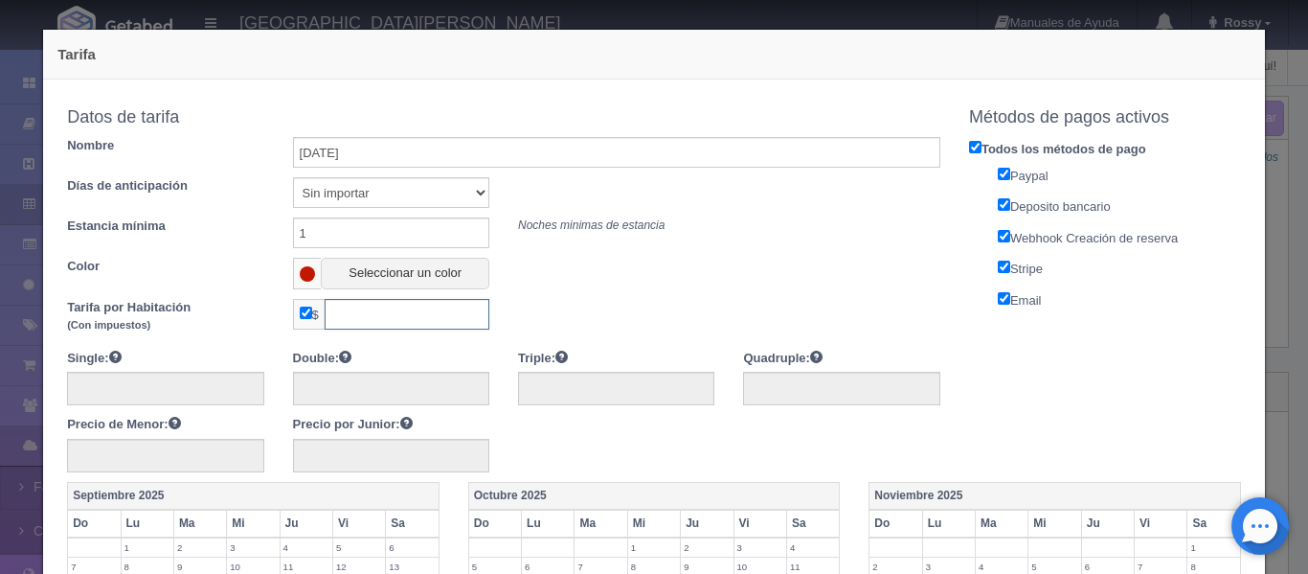
click at [377, 319] on input "text" at bounding box center [407, 314] width 165 height 31
click at [302, 310] on input "checkbox" at bounding box center [306, 312] width 12 height 12
checkbox input "false"
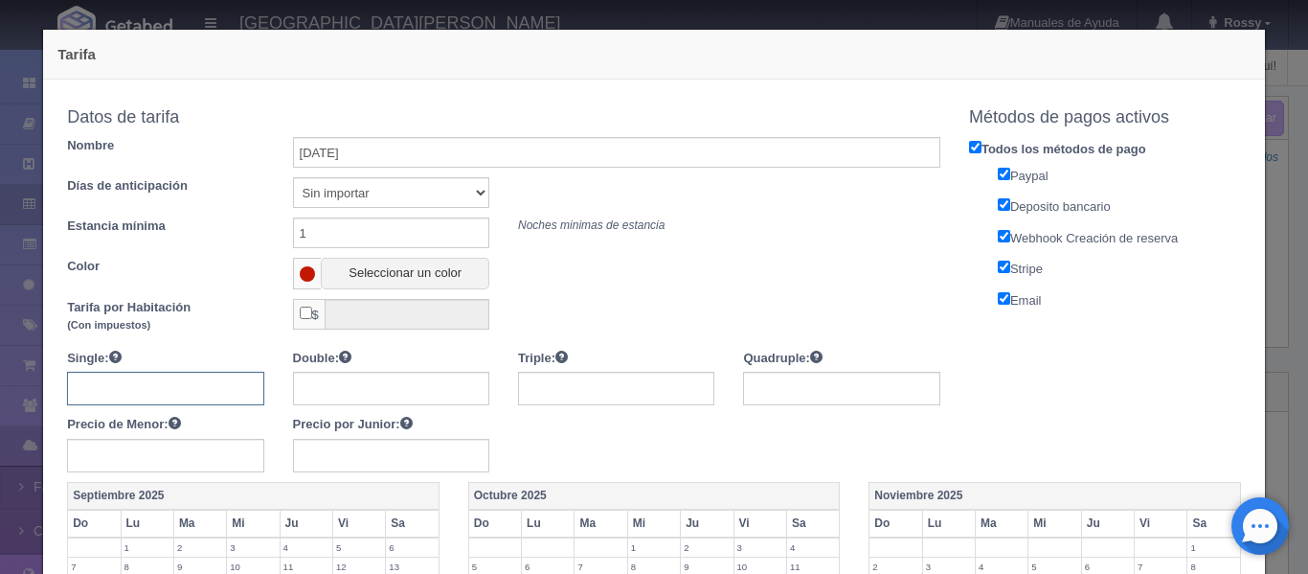
click at [172, 385] on input "text" at bounding box center [165, 389] width 196 height 34
click at [140, 396] on input "text" at bounding box center [165, 389] width 196 height 34
type input "6+"
